Goal: Information Seeking & Learning: Learn about a topic

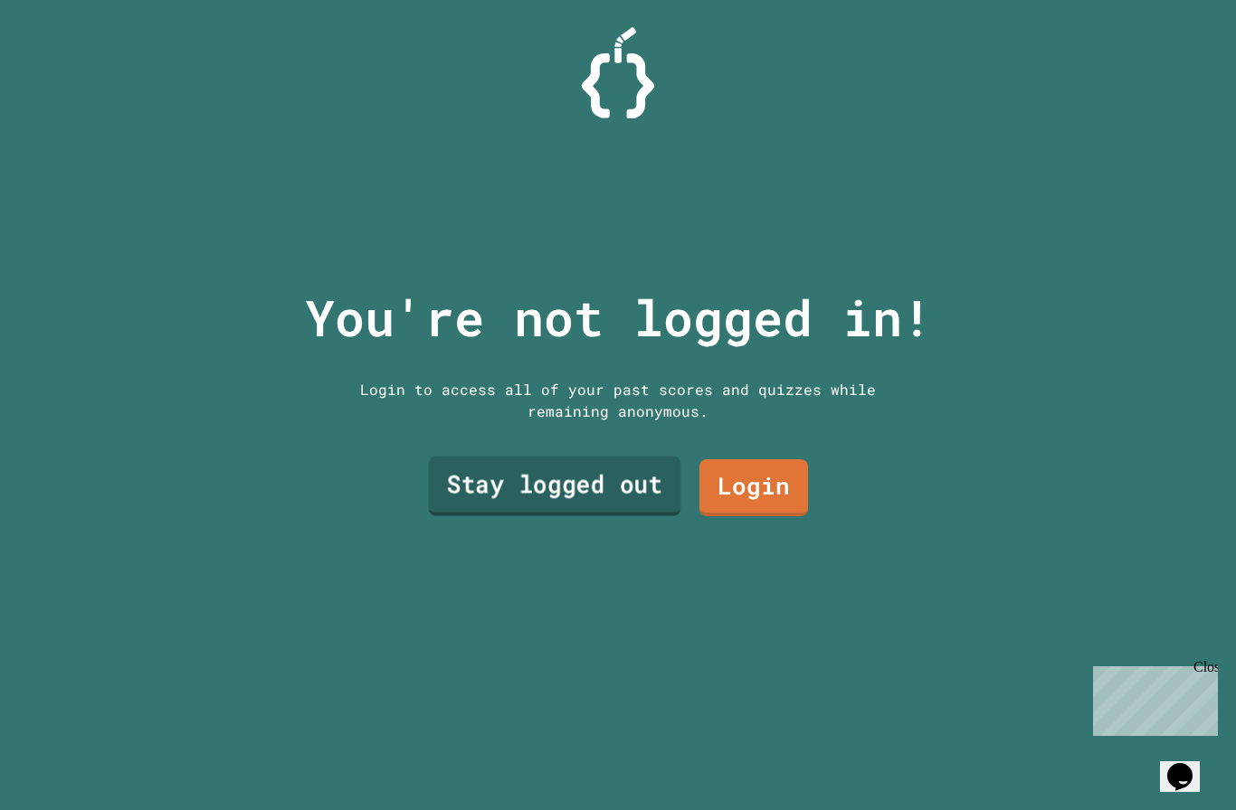
click at [558, 509] on link "Stay logged out" at bounding box center [555, 486] width 252 height 60
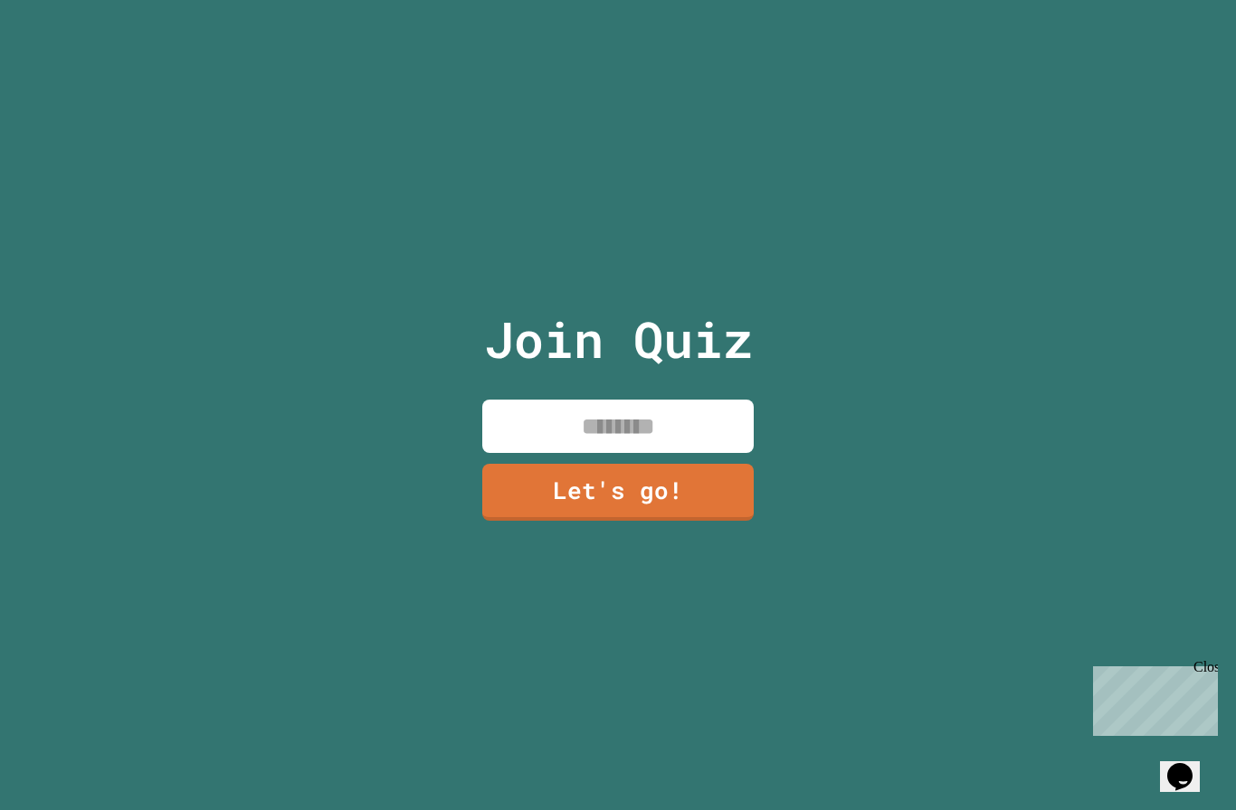
click at [576, 448] on input at bounding box center [617, 426] width 271 height 53
type input "********"
click at [626, 521] on link "Let's go!" at bounding box center [618, 491] width 268 height 60
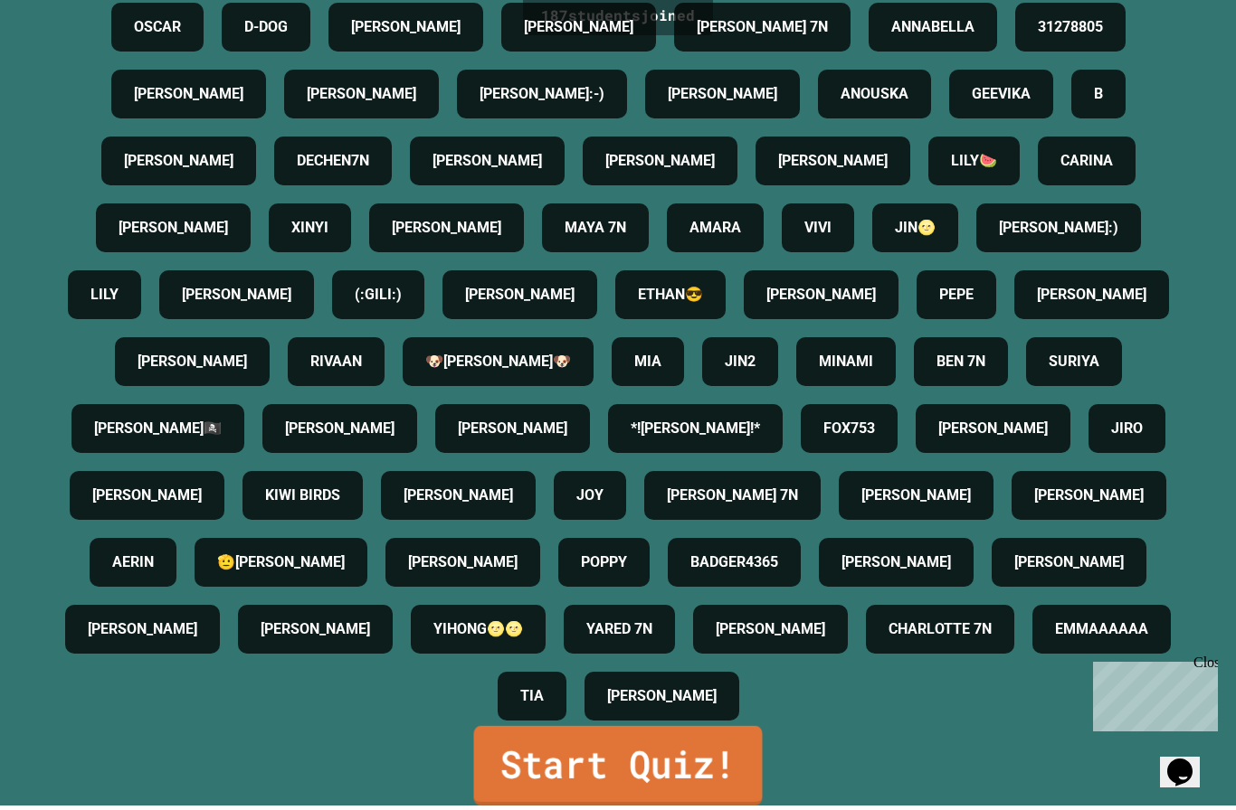
scroll to position [64, 0]
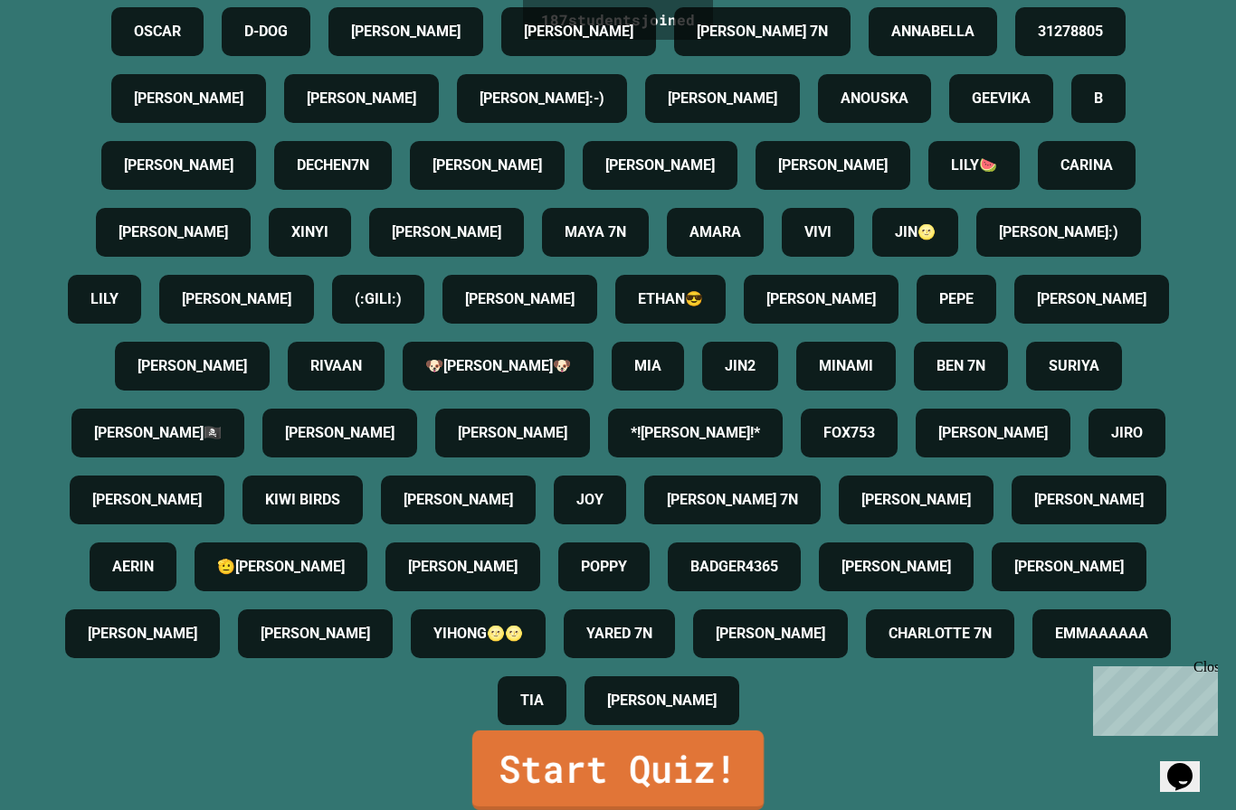
click at [637, 764] on link "Start Quiz!" at bounding box center [617, 771] width 291 height 80
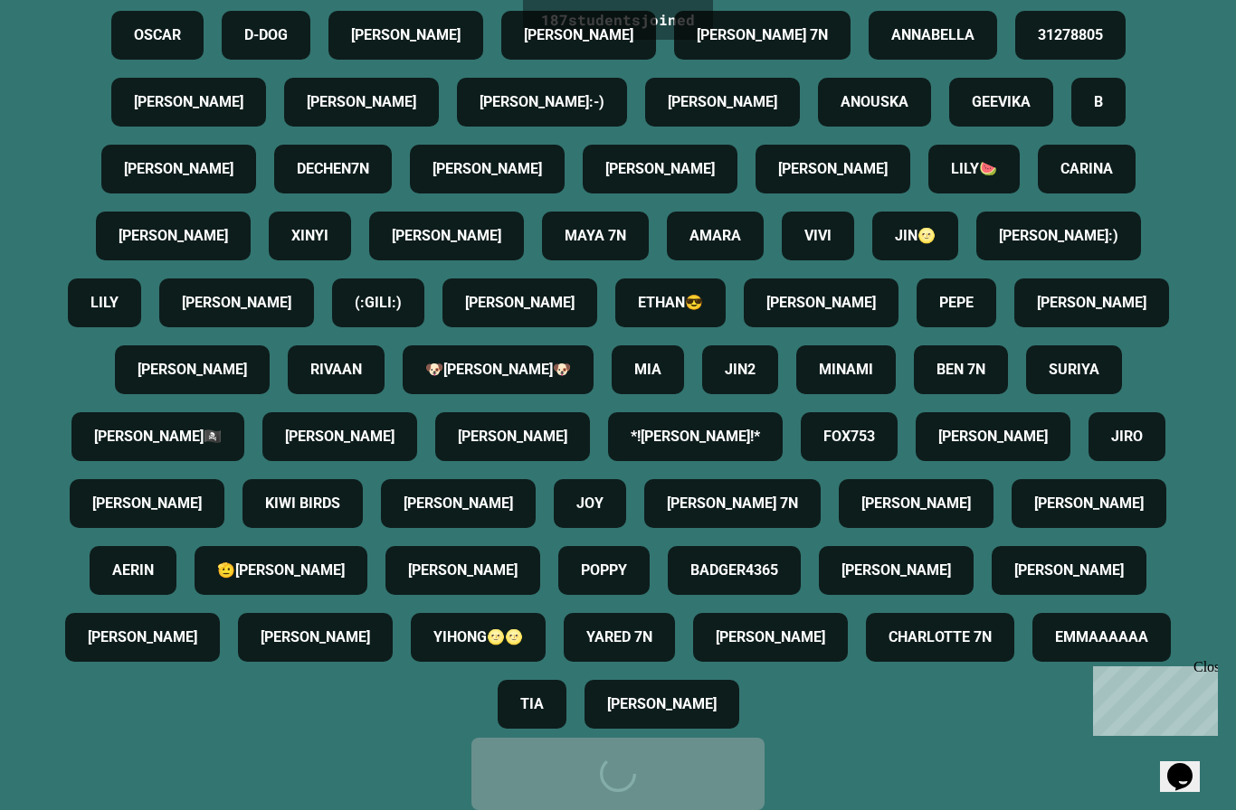
scroll to position [0, 0]
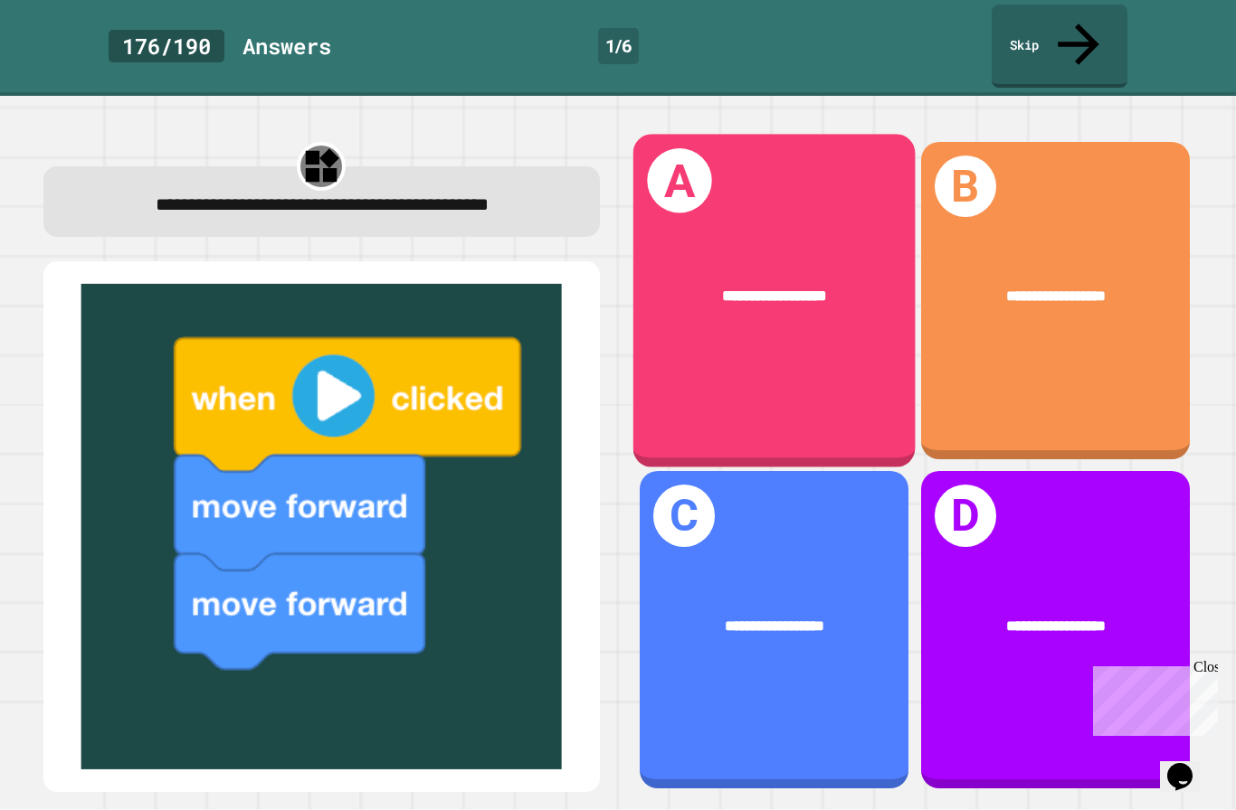
click at [789, 136] on div "**********" at bounding box center [773, 300] width 282 height 333
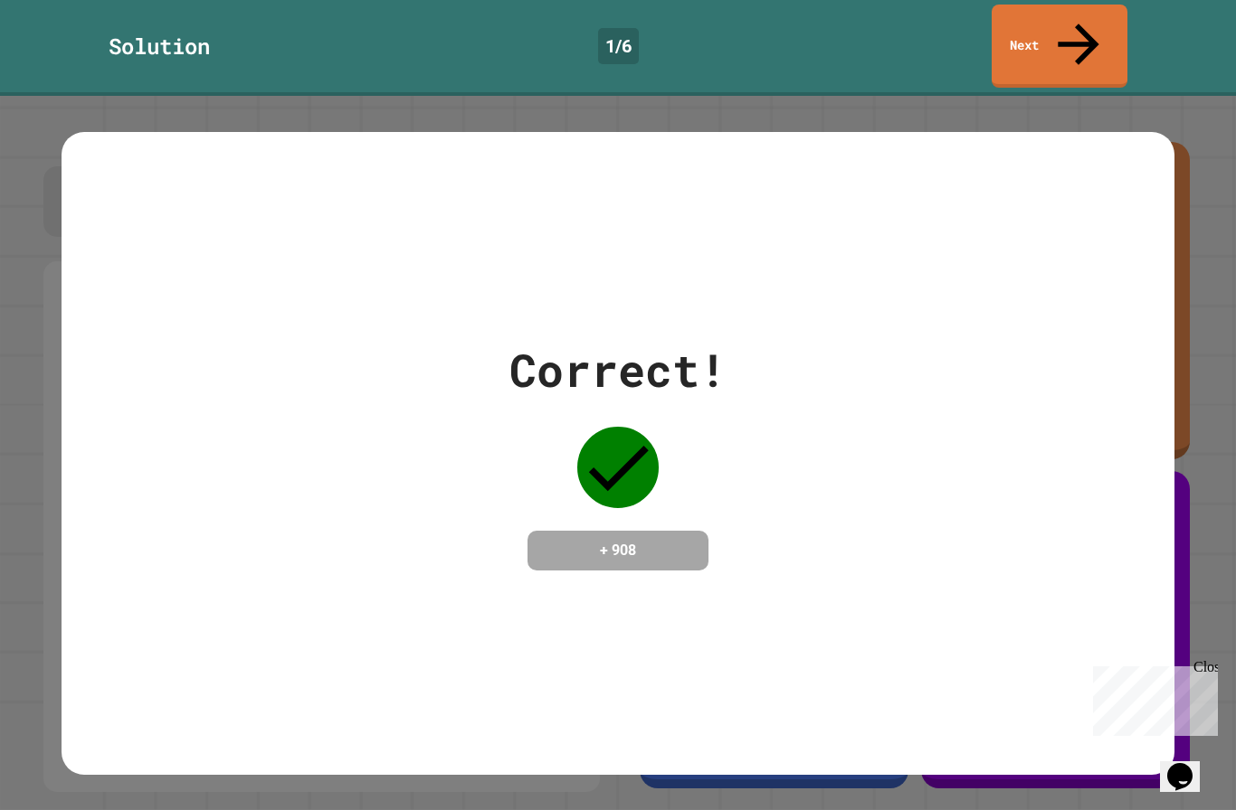
click at [1207, 667] on div "Close" at bounding box center [1204, 670] width 23 height 23
click at [823, 447] on div "Correct! + 908" at bounding box center [618, 453] width 1112 height 234
click at [566, 531] on div "+ 908" at bounding box center [617, 551] width 181 height 40
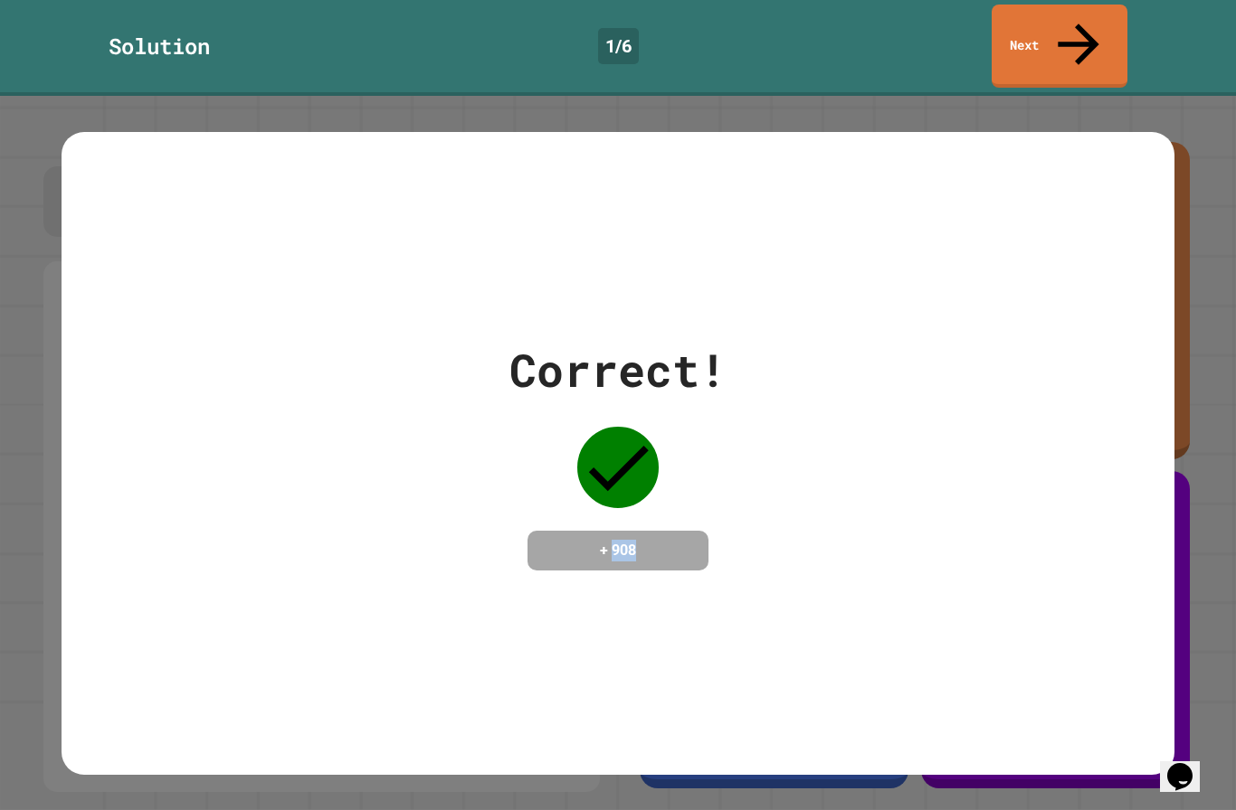
click at [566, 531] on div "+ 908" at bounding box center [617, 551] width 181 height 40
click at [677, 531] on div "+ 908" at bounding box center [617, 551] width 181 height 40
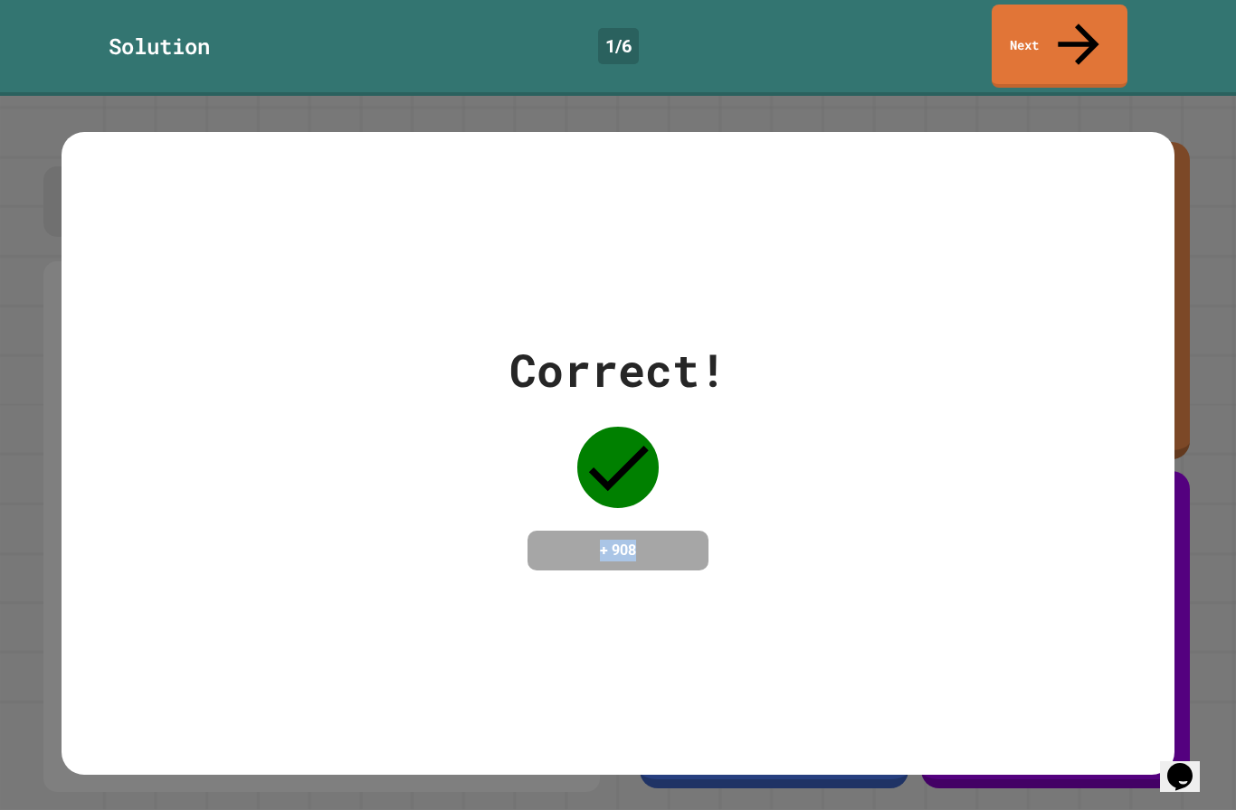
click at [813, 442] on div "Correct! + 908" at bounding box center [618, 453] width 1112 height 234
click at [1089, 27] on link "Next" at bounding box center [1059, 46] width 136 height 83
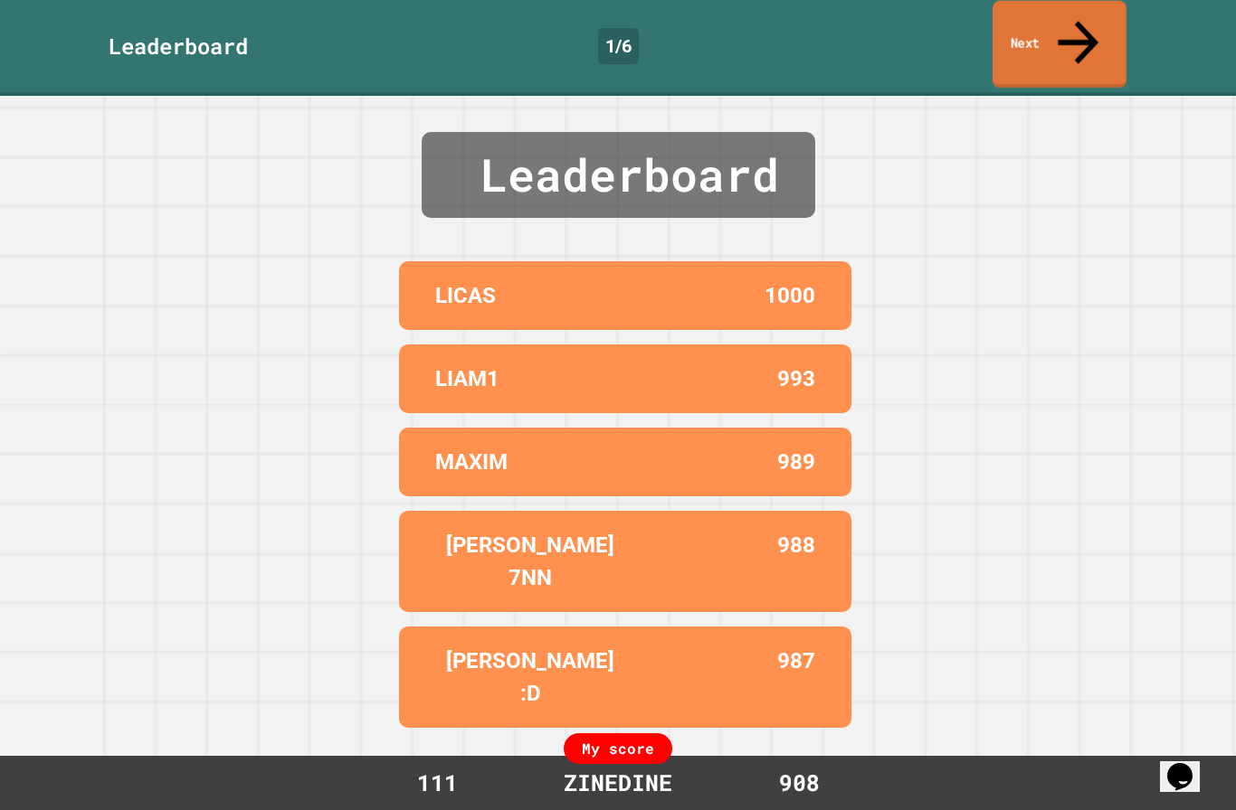
click at [1065, 33] on link "Next" at bounding box center [1059, 45] width 134 height 88
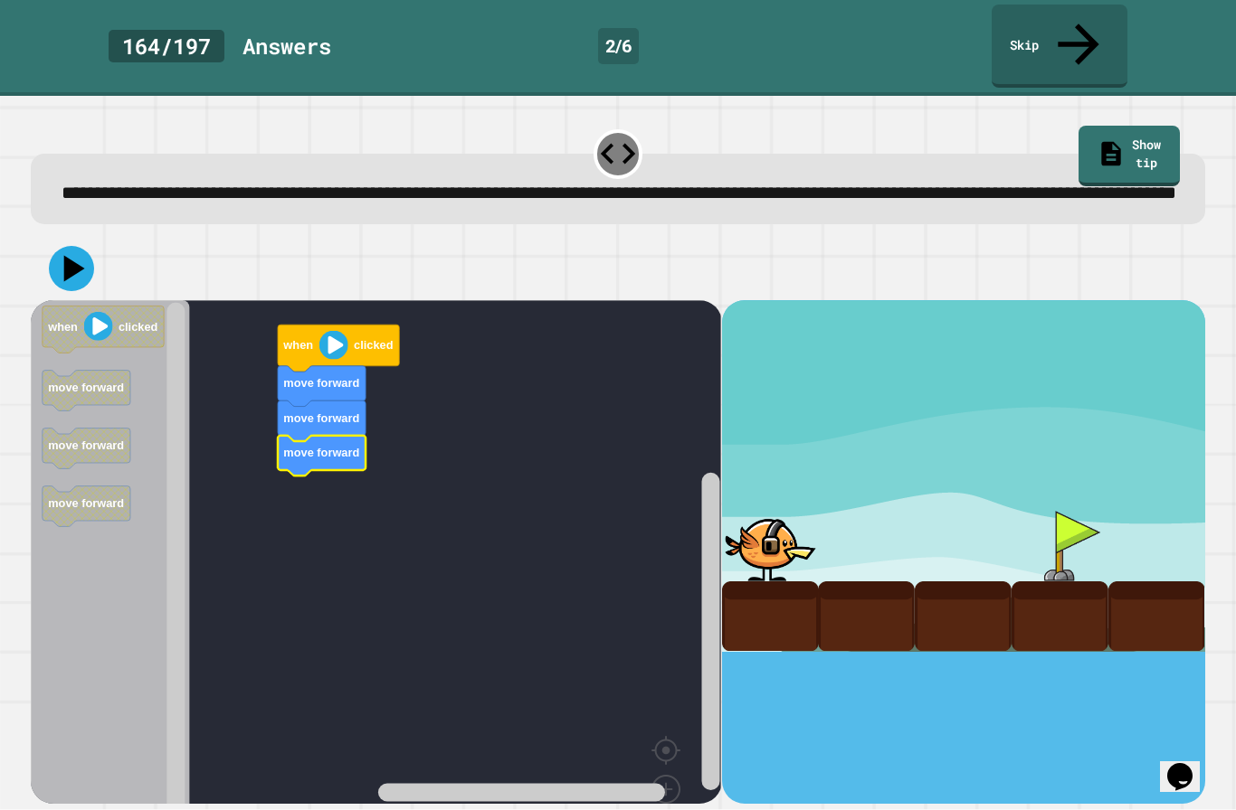
click at [1059, 526] on div at bounding box center [1059, 546] width 97 height 71
click at [55, 263] on icon at bounding box center [71, 268] width 45 height 45
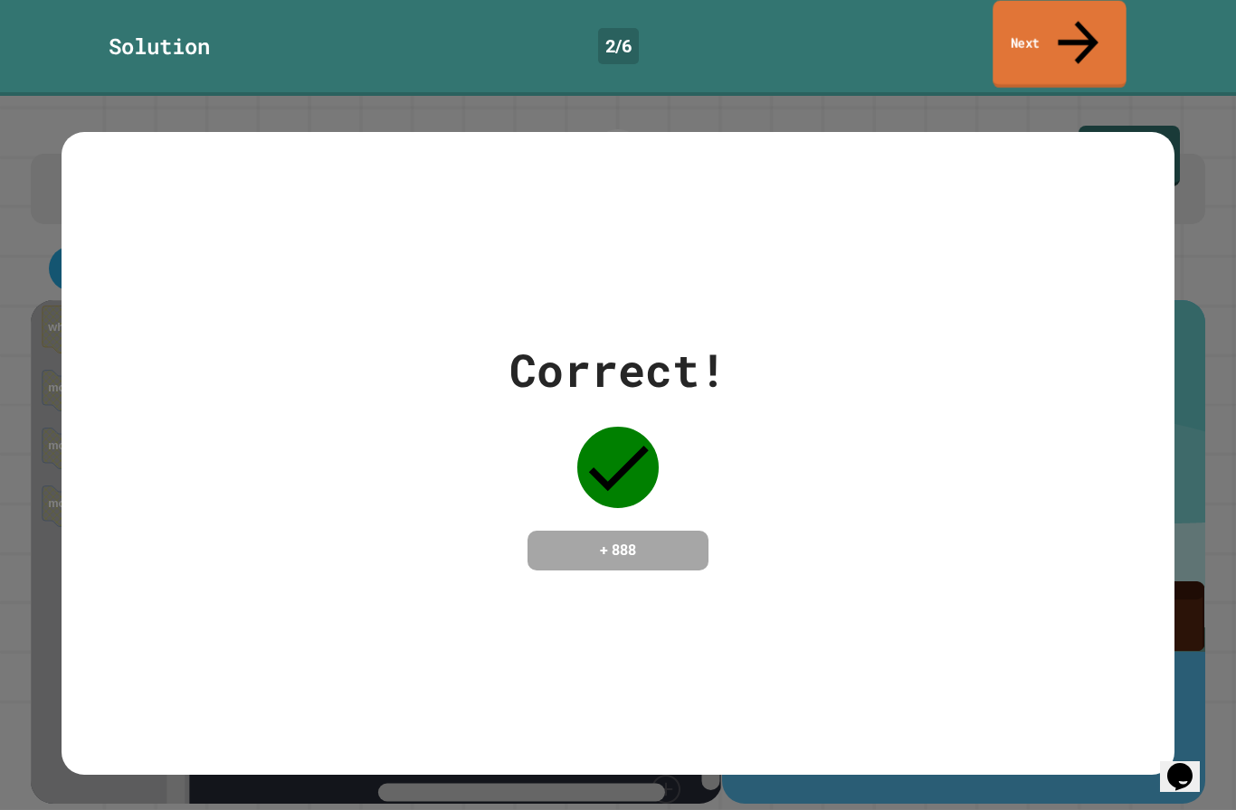
click at [1047, 20] on link "Next" at bounding box center [1058, 45] width 133 height 88
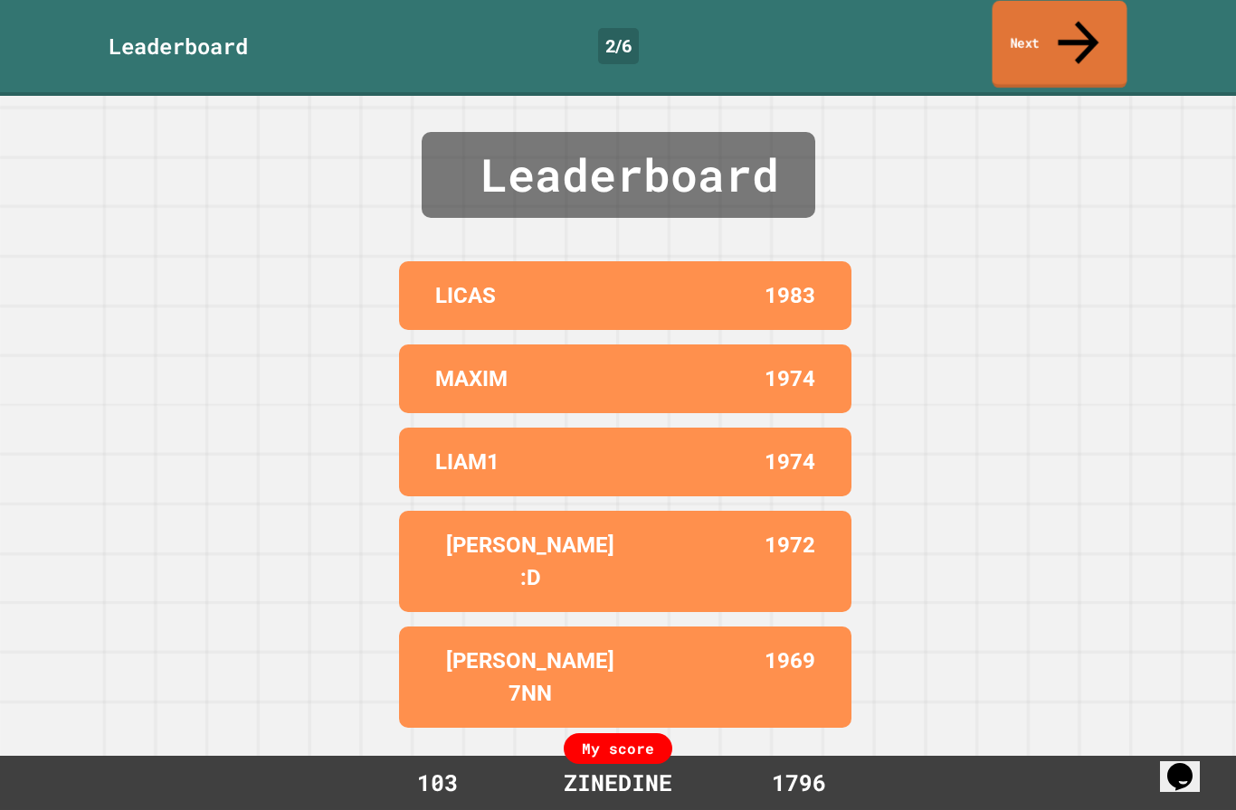
click at [1055, 26] on link "Next" at bounding box center [1059, 45] width 135 height 88
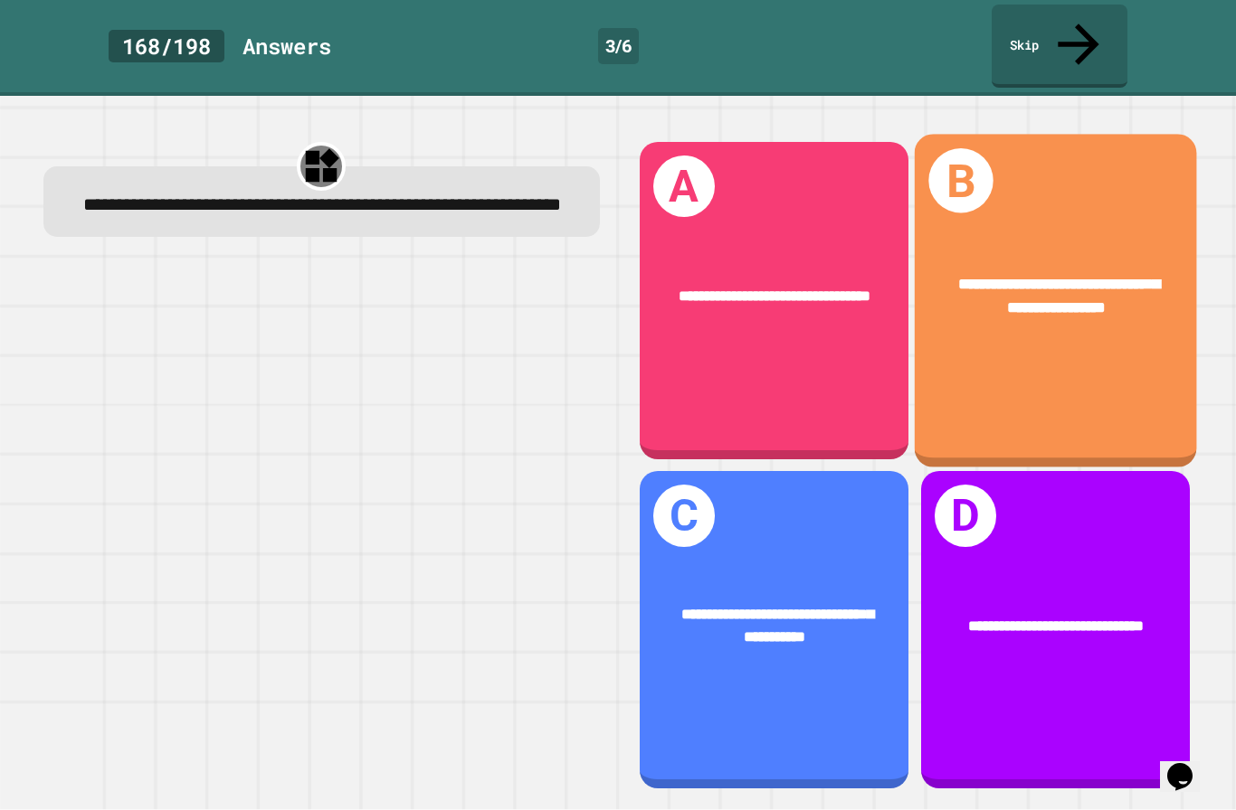
click at [1099, 241] on div "**********" at bounding box center [1055, 295] width 282 height 109
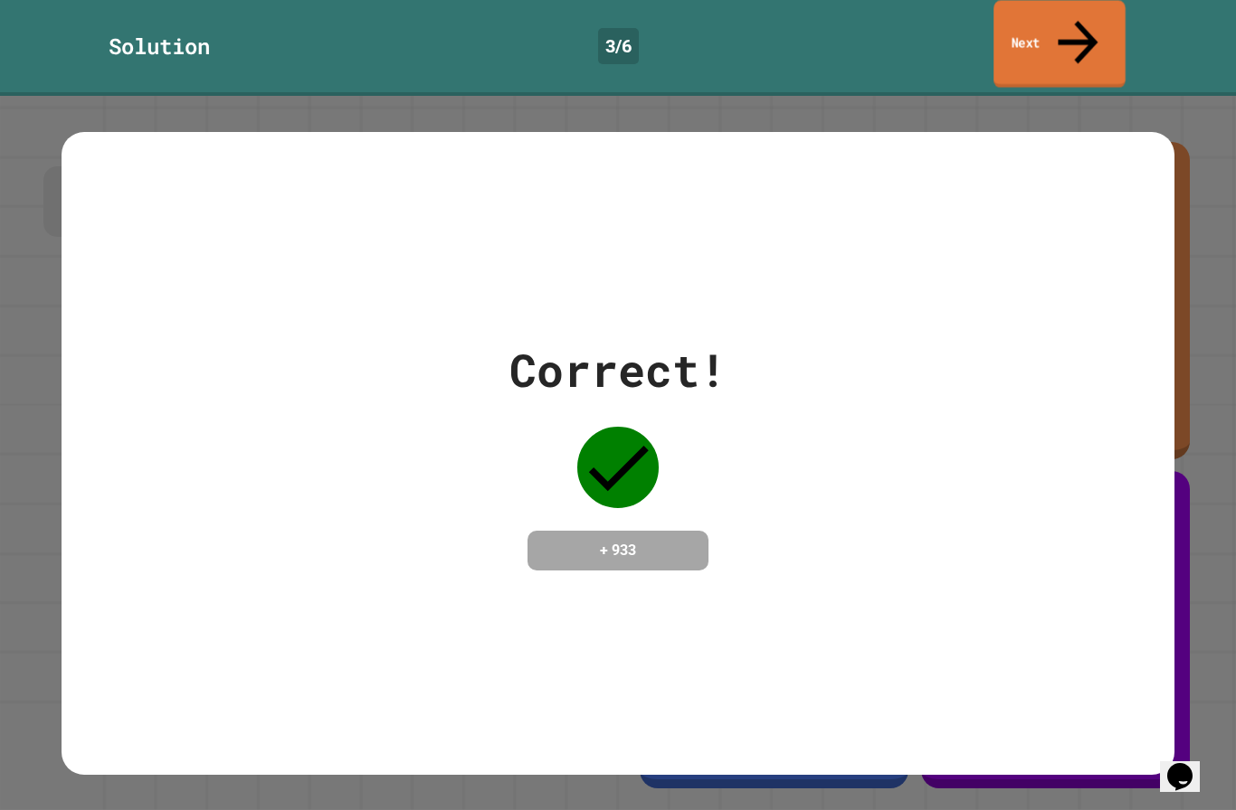
click at [1084, 21] on icon at bounding box center [1077, 42] width 40 height 43
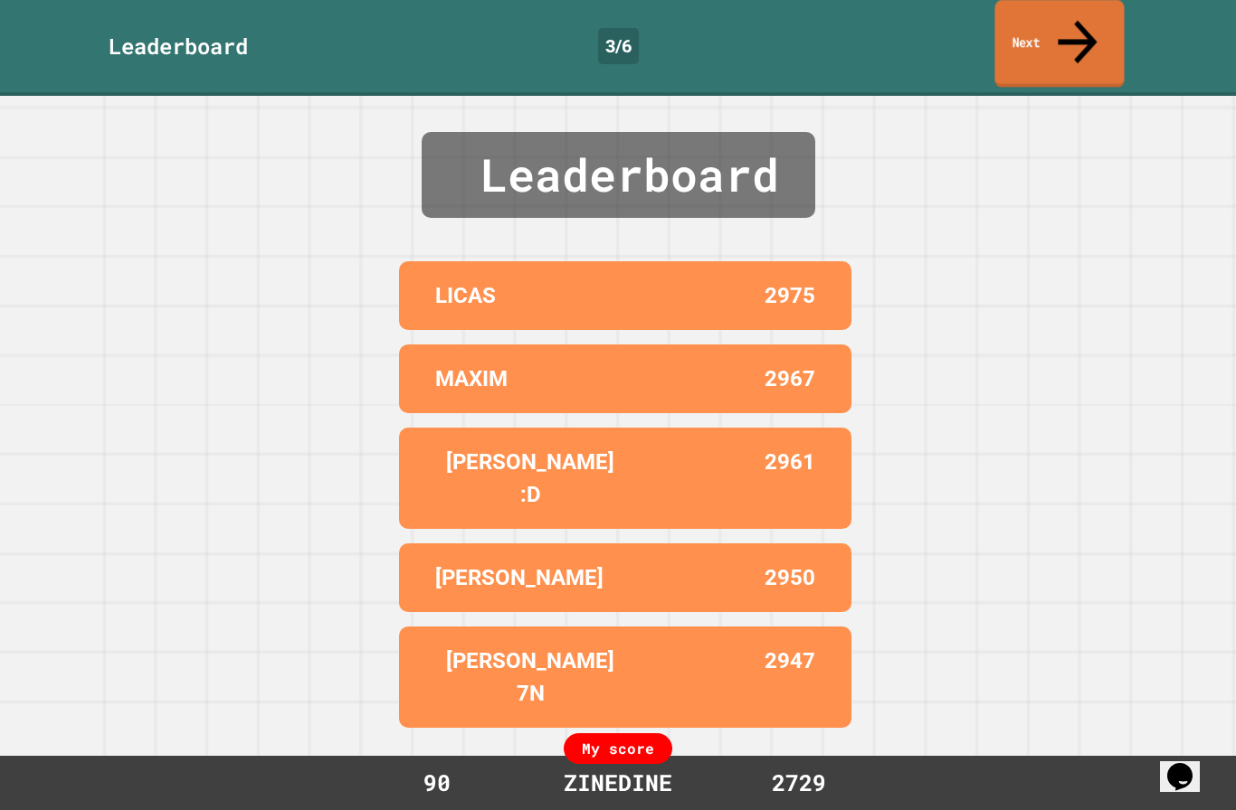
click at [1105, 29] on link "Next" at bounding box center [1058, 44] width 129 height 88
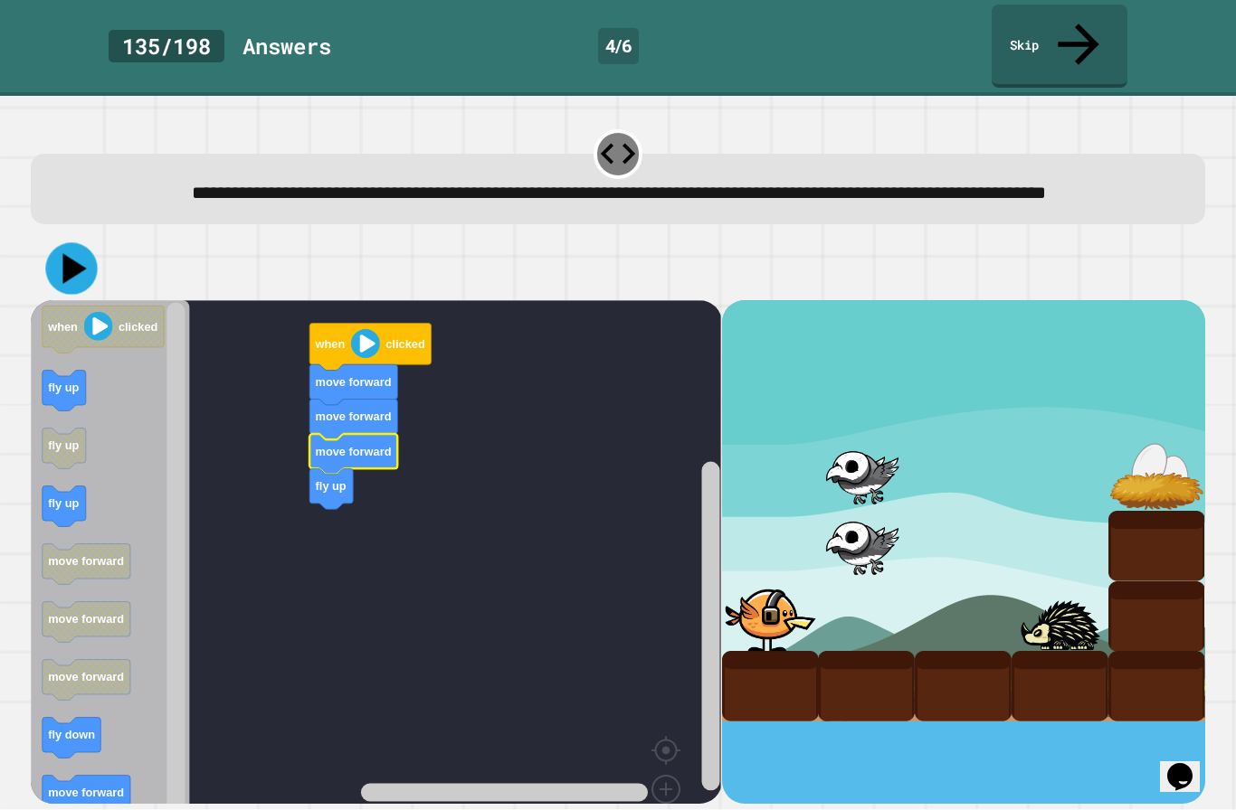
click at [74, 268] on icon at bounding box center [75, 268] width 24 height 30
click at [81, 253] on icon at bounding box center [71, 269] width 54 height 54
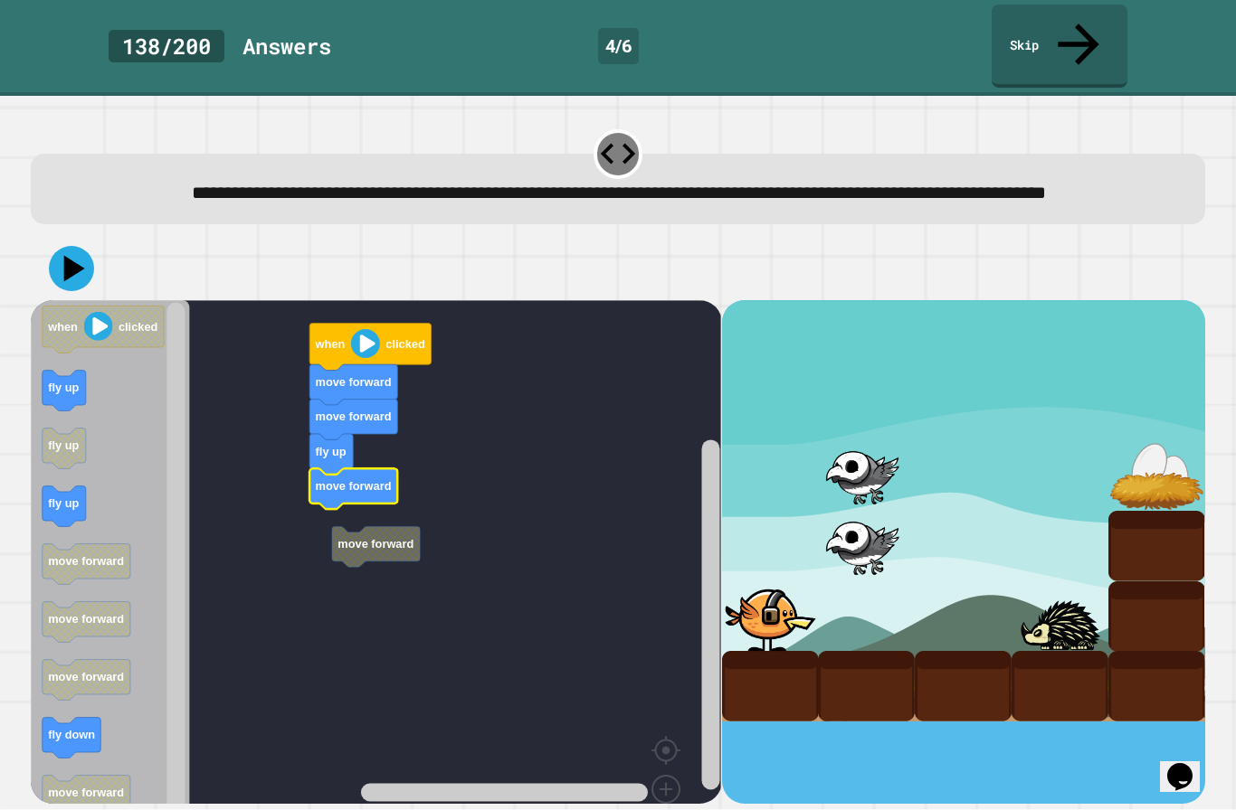
click at [69, 284] on button at bounding box center [71, 268] width 45 height 45
click at [70, 280] on button at bounding box center [71, 268] width 45 height 45
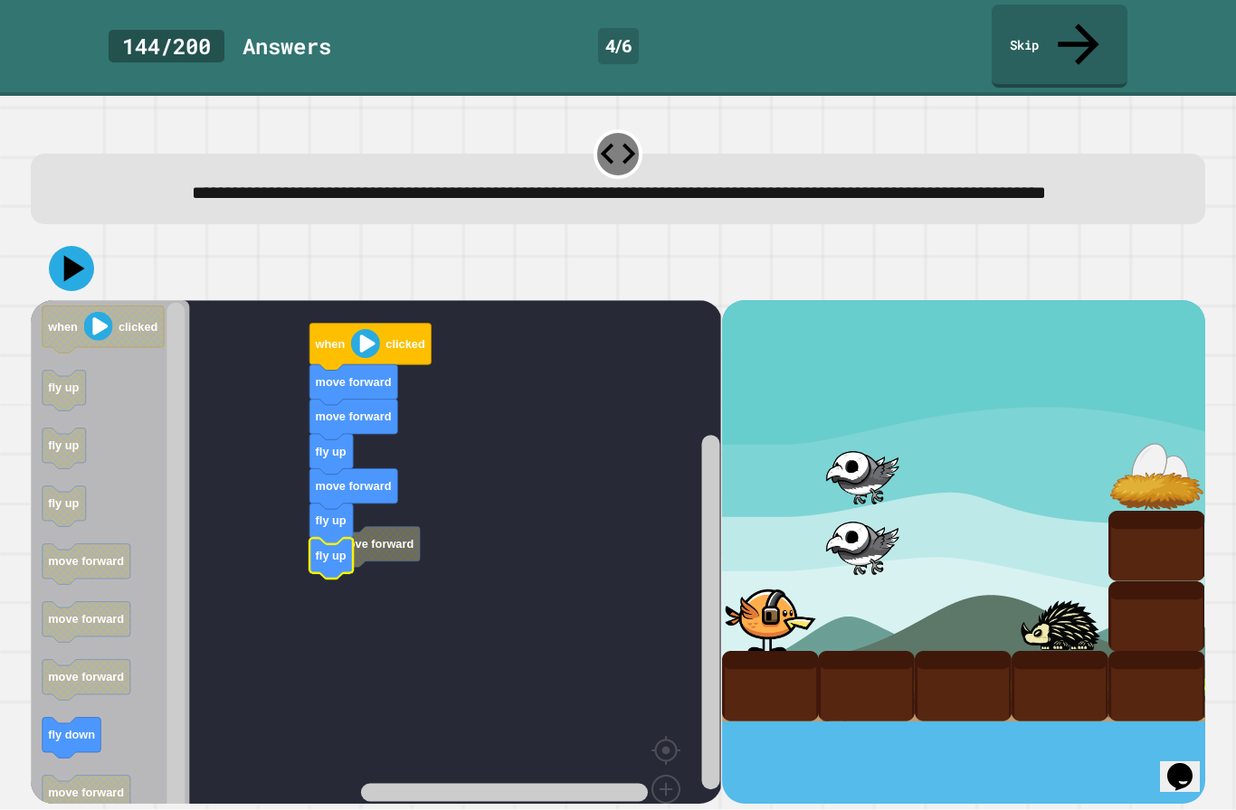
click at [57, 272] on icon at bounding box center [71, 268] width 45 height 45
click at [66, 270] on icon at bounding box center [74, 268] width 21 height 26
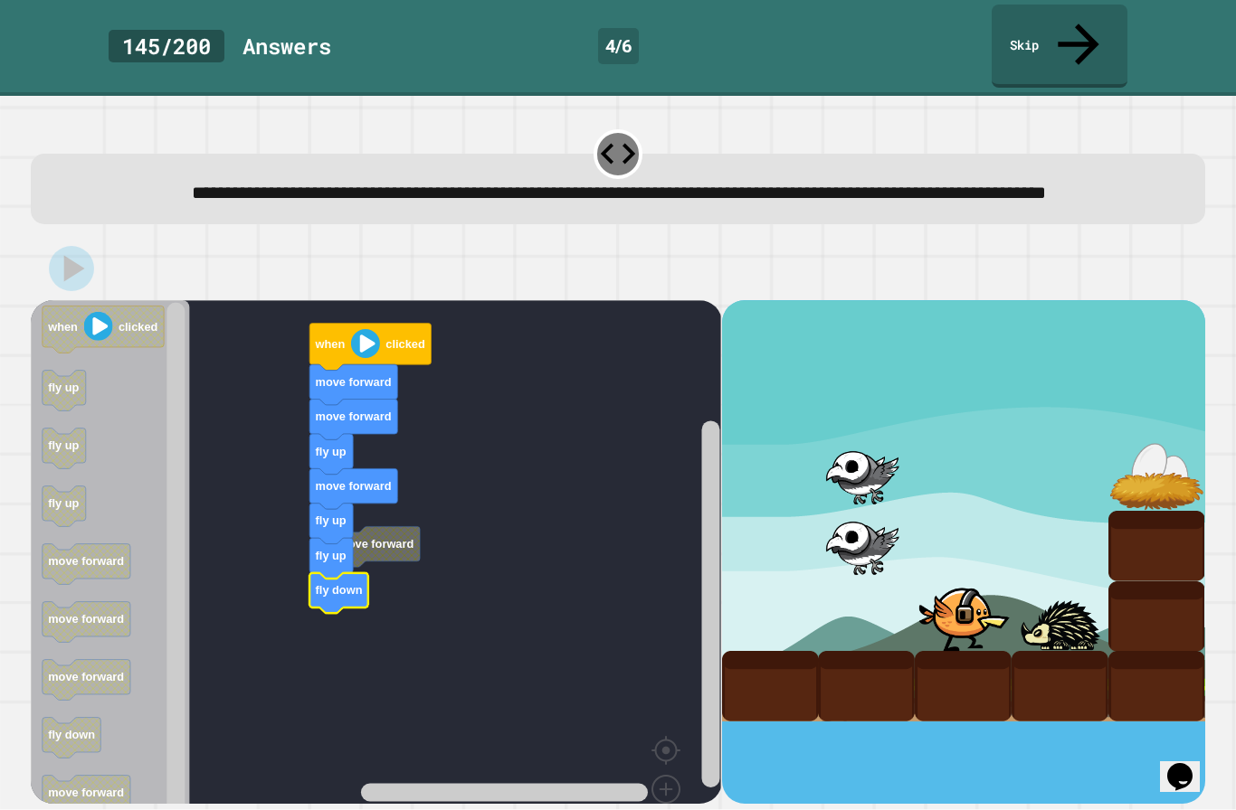
click at [381, 556] on rect "Blockly Workspace" at bounding box center [376, 587] width 690 height 575
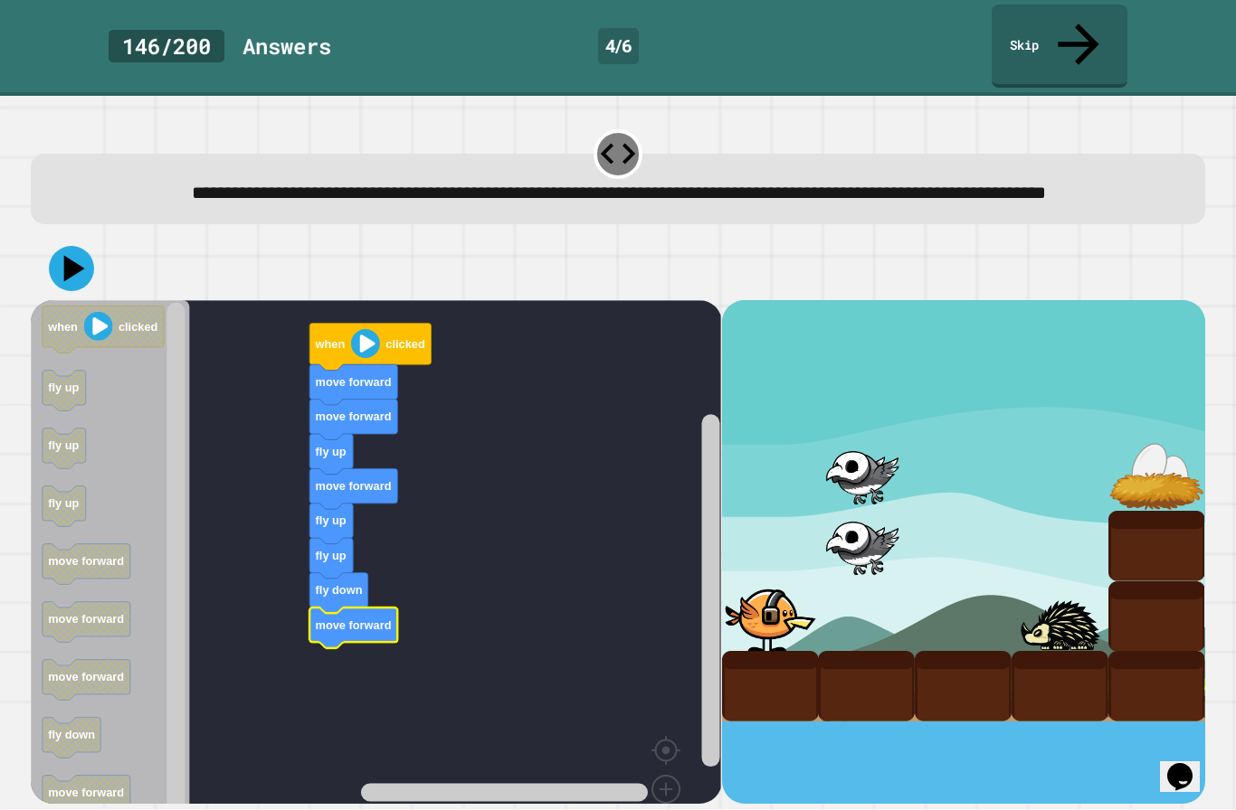
click at [70, 270] on icon at bounding box center [74, 268] width 21 height 26
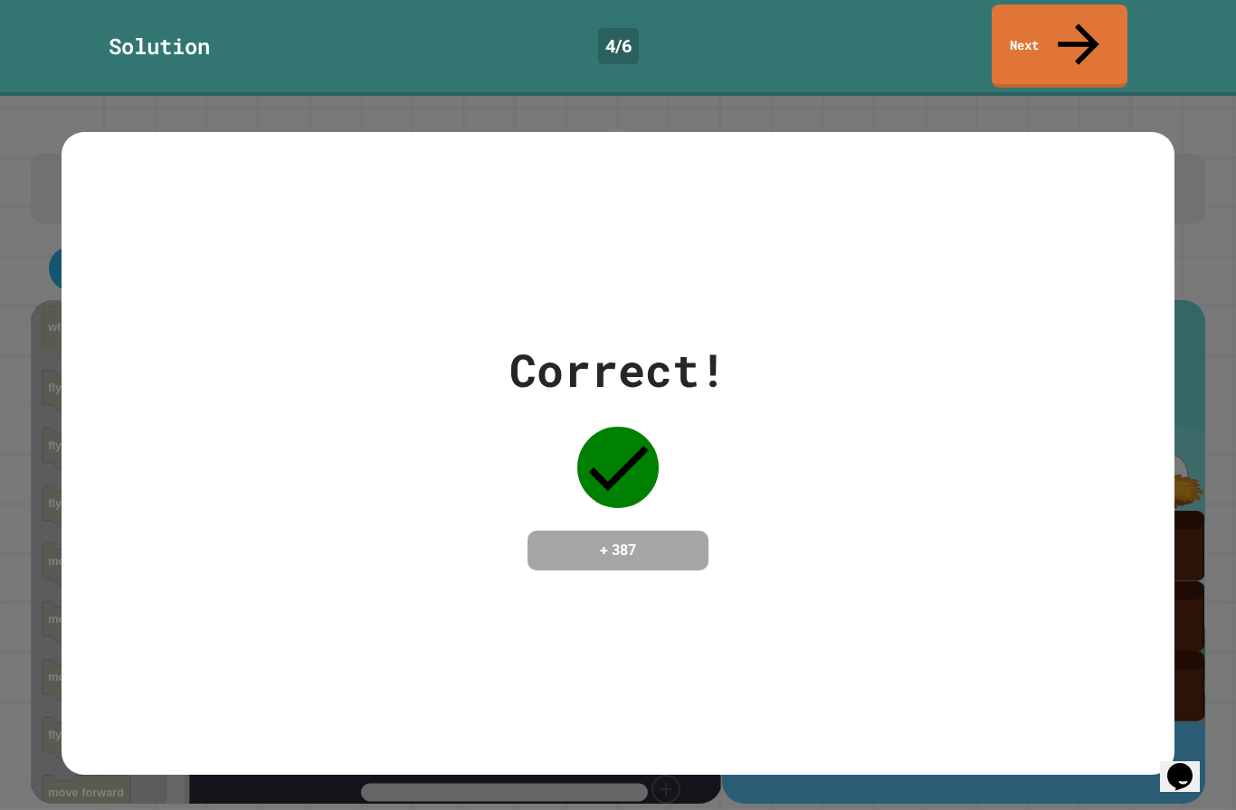
click at [1071, 28] on icon at bounding box center [1078, 45] width 62 height 62
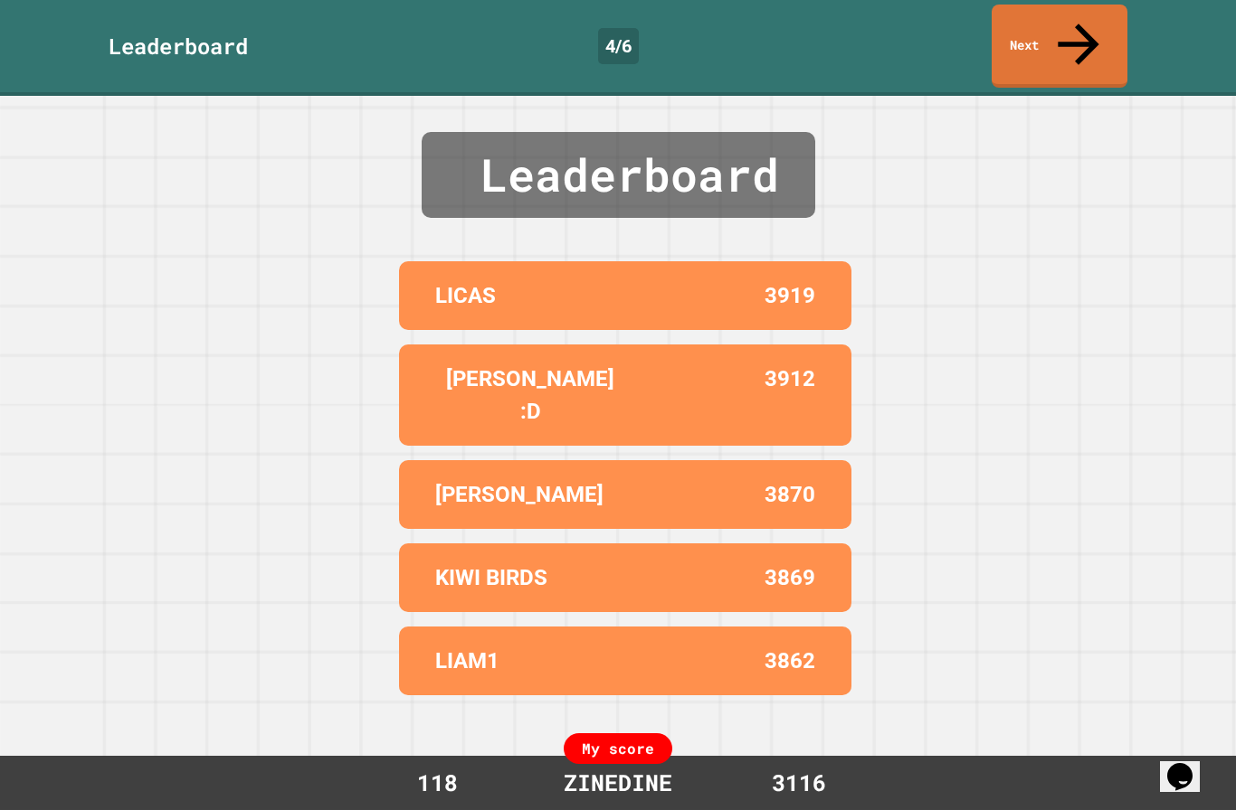
click at [1061, 42] on link "Next" at bounding box center [1059, 46] width 136 height 83
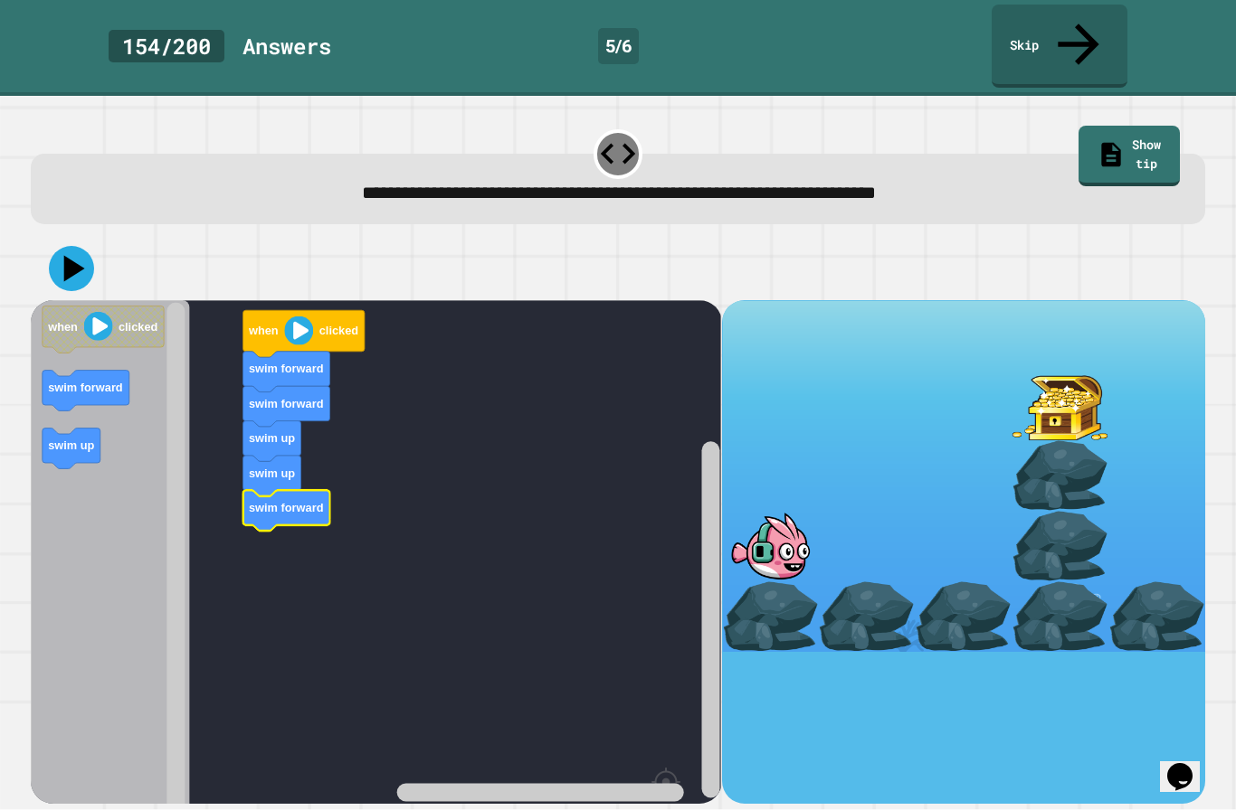
click at [299, 317] on image "Blockly Workspace" at bounding box center [298, 331] width 29 height 29
click at [60, 246] on icon at bounding box center [71, 268] width 45 height 45
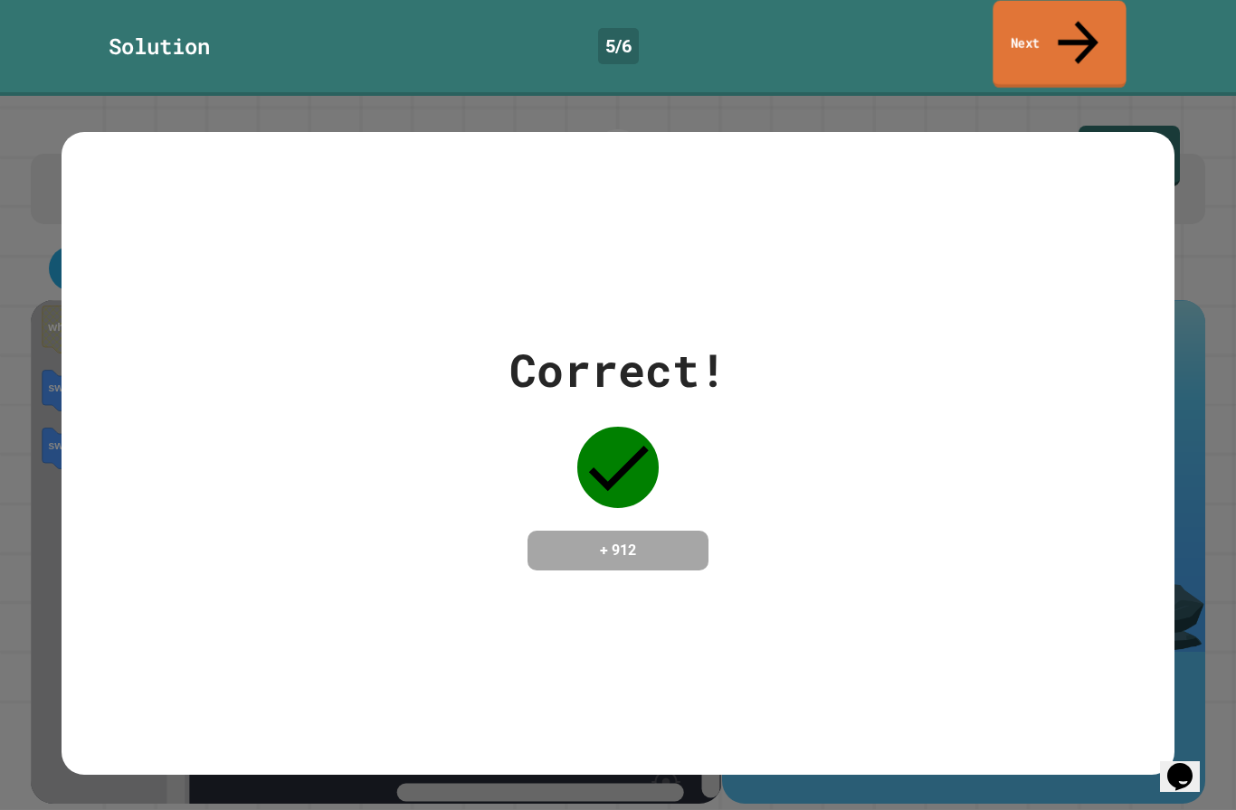
click at [1041, 29] on link "Next" at bounding box center [1058, 45] width 133 height 88
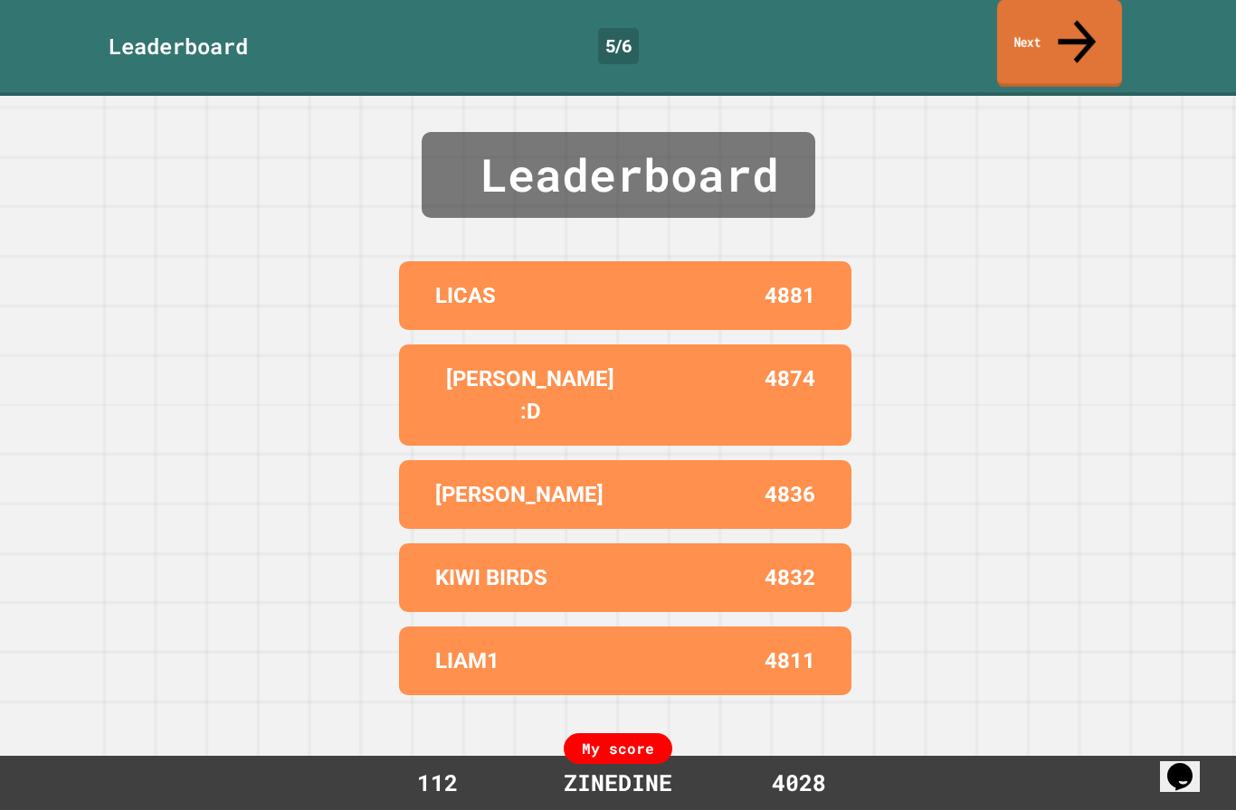
click at [1047, 11] on link "Next" at bounding box center [1059, 44] width 125 height 88
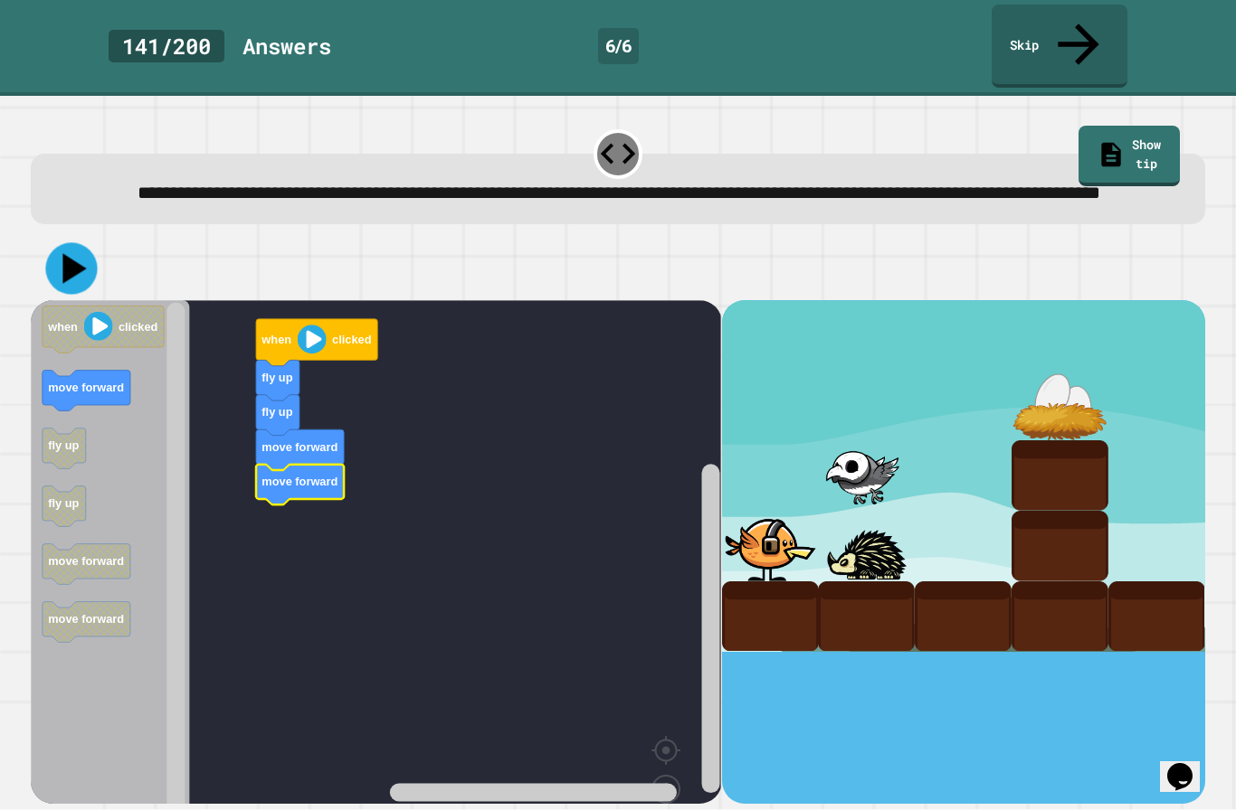
click at [53, 266] on icon at bounding box center [72, 268] width 52 height 52
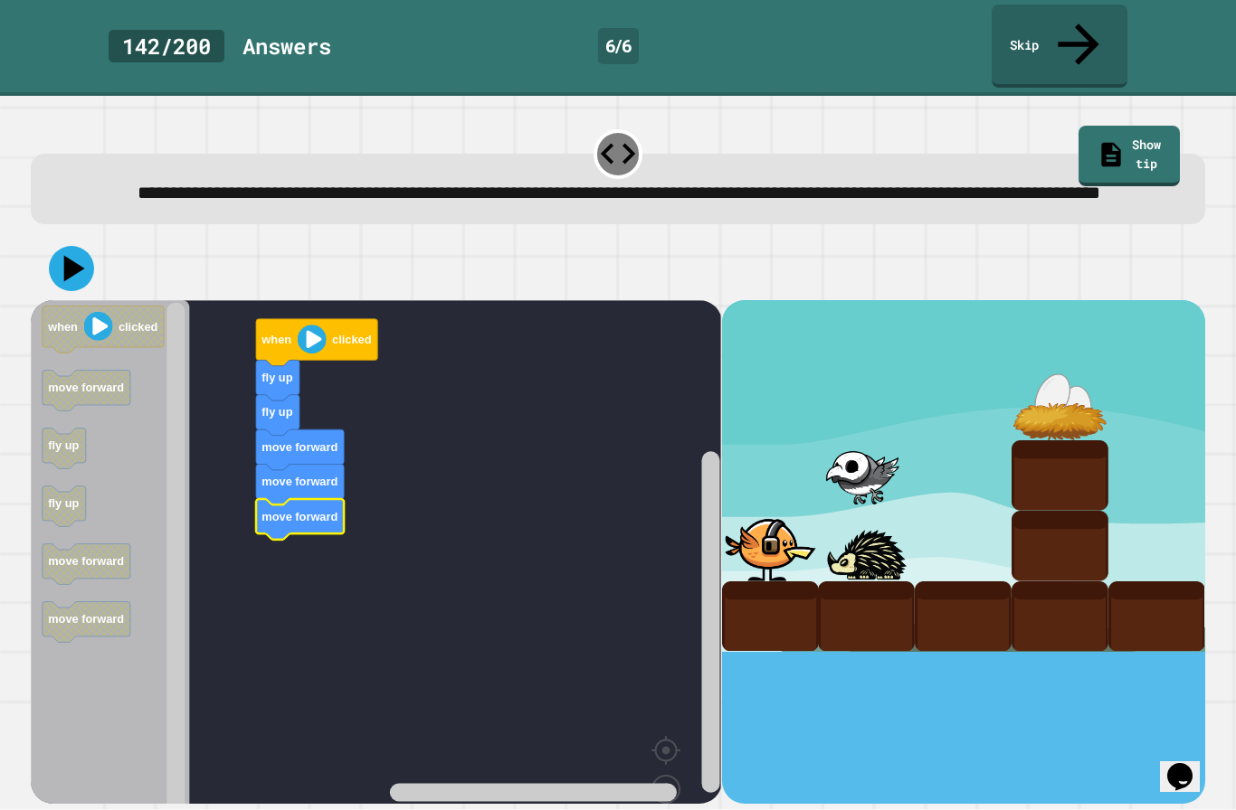
click at [73, 280] on button at bounding box center [71, 268] width 45 height 45
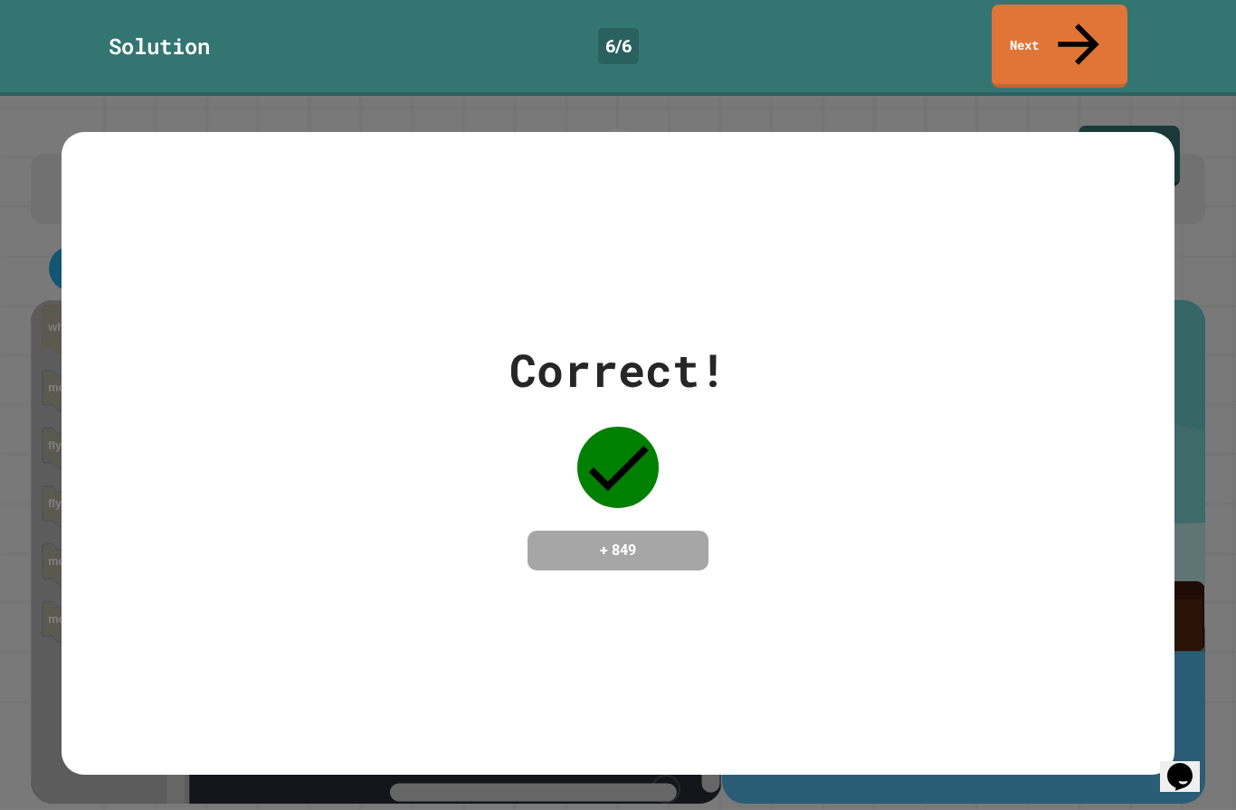
click at [1067, 23] on link "Next" at bounding box center [1059, 46] width 136 height 83
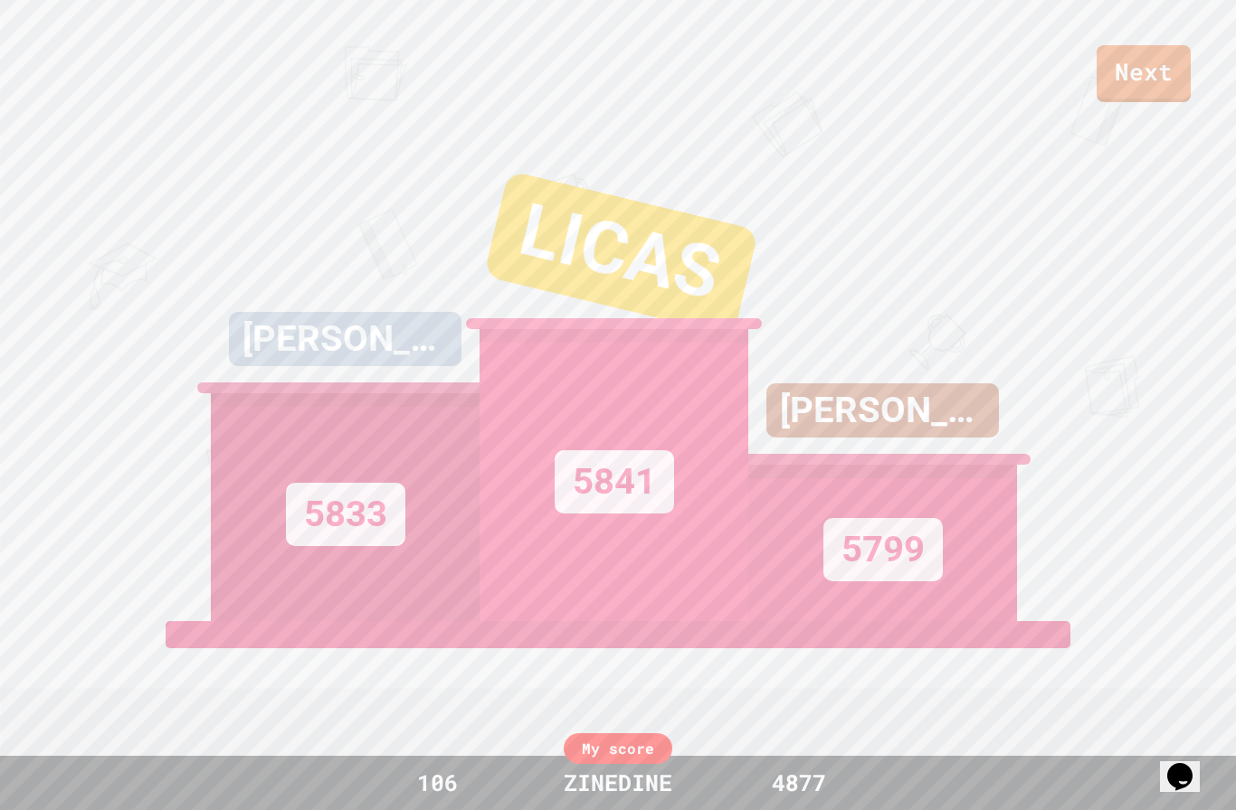
click at [1155, 73] on link "Next" at bounding box center [1143, 73] width 94 height 57
